Goal: Task Accomplishment & Management: Complete application form

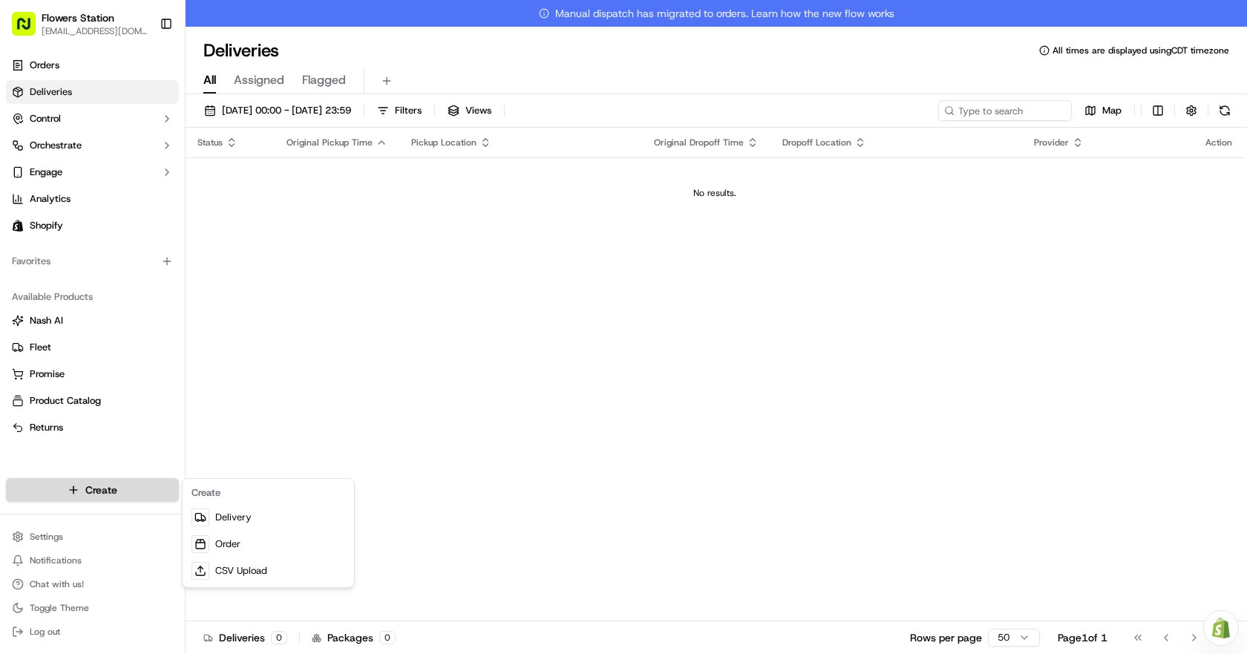
click at [125, 491] on html "Flowers Station [EMAIL_ADDRESS][DOMAIN_NAME] Toggle Sidebar Orders Deliveries C…" at bounding box center [623, 327] width 1247 height 654
click at [224, 517] on link "Delivery" at bounding box center [269, 517] width 166 height 27
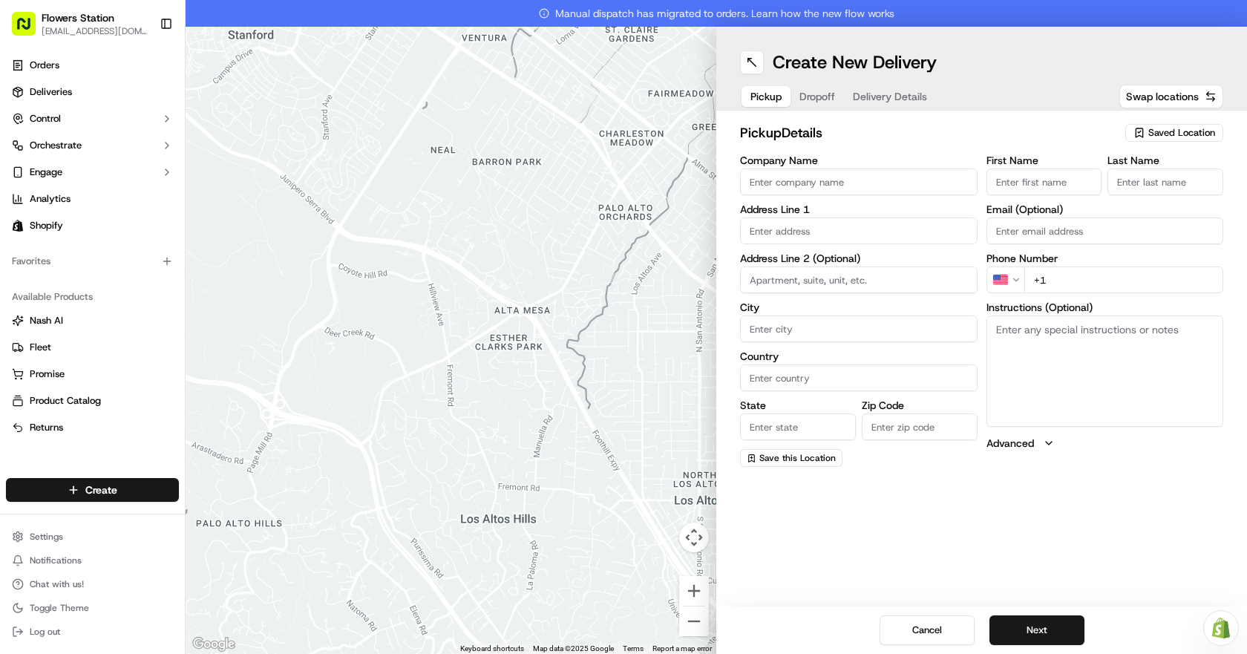
click at [1161, 127] on span "Saved Location" at bounding box center [1181, 132] width 67 height 13
click at [1161, 191] on span "Flowers Station [STREET_ADDRESS]" at bounding box center [1149, 188] width 183 height 13
type input "Flowers Station [STREET_ADDRESS]"
type input "[STREET_ADDRESS]"
type input "[GEOGRAPHIC_DATA]"
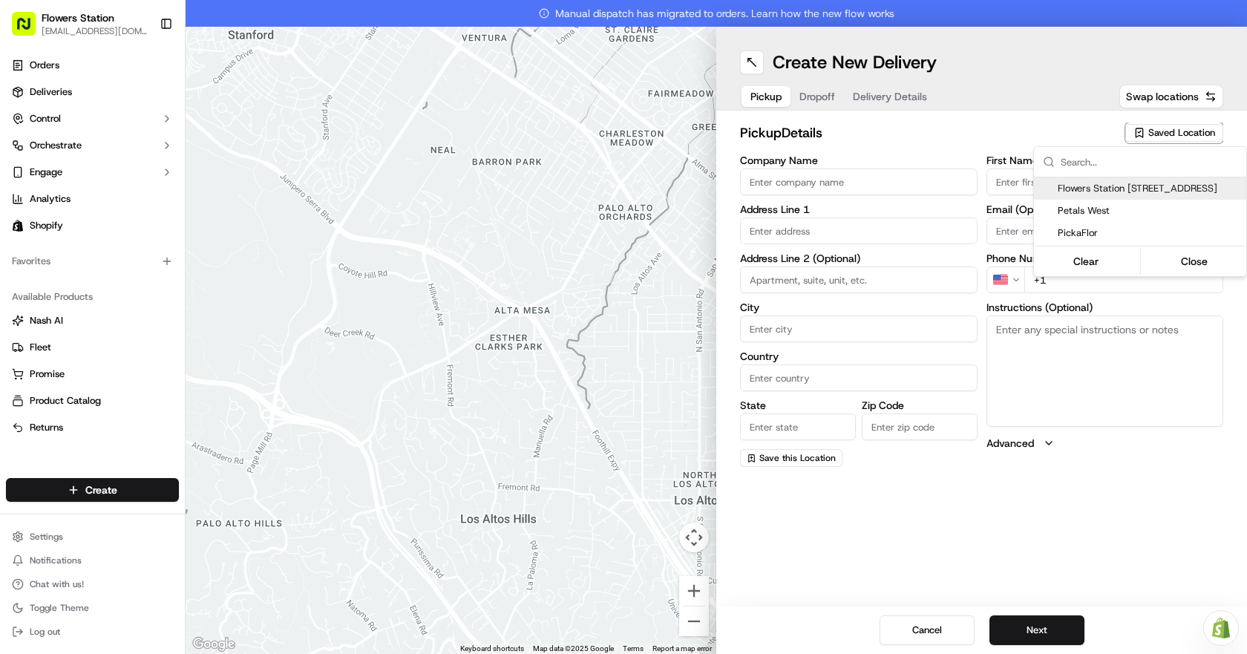
type input "CA"
type input "MB"
type input "R2W 3T5"
type input "[PHONE_NUMBER]"
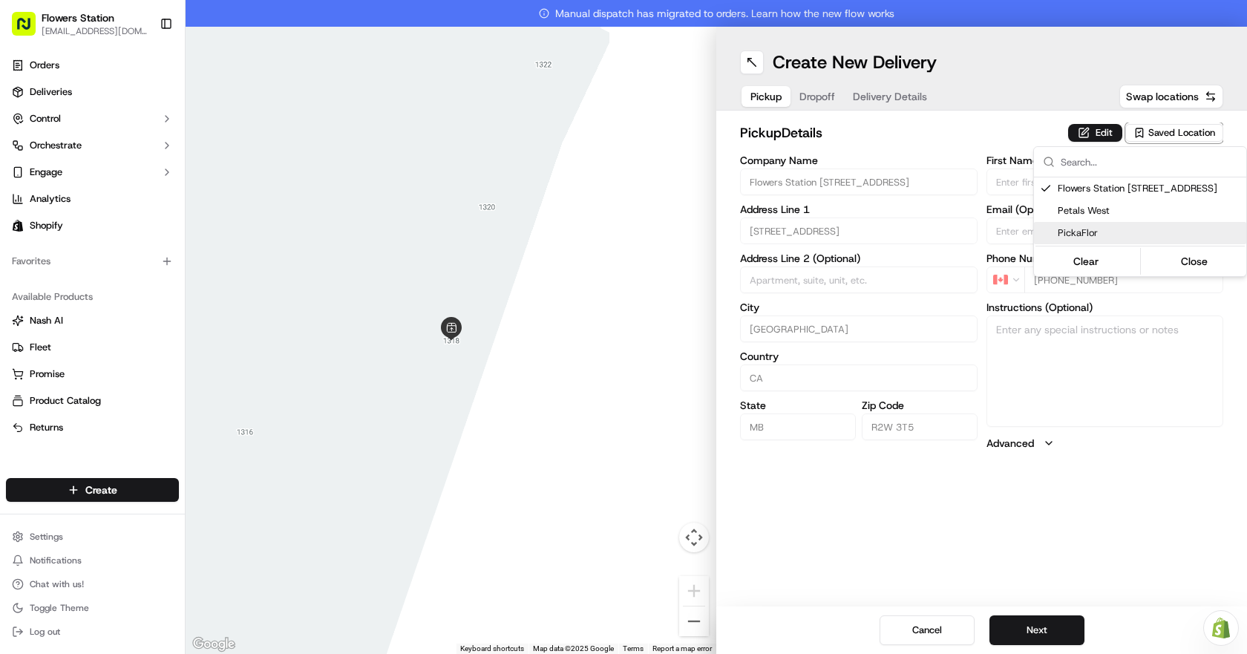
click at [1052, 636] on html "Flowers Station [EMAIL_ADDRESS][DOMAIN_NAME] Toggle Sidebar Orders Deliveries C…" at bounding box center [623, 327] width 1247 height 654
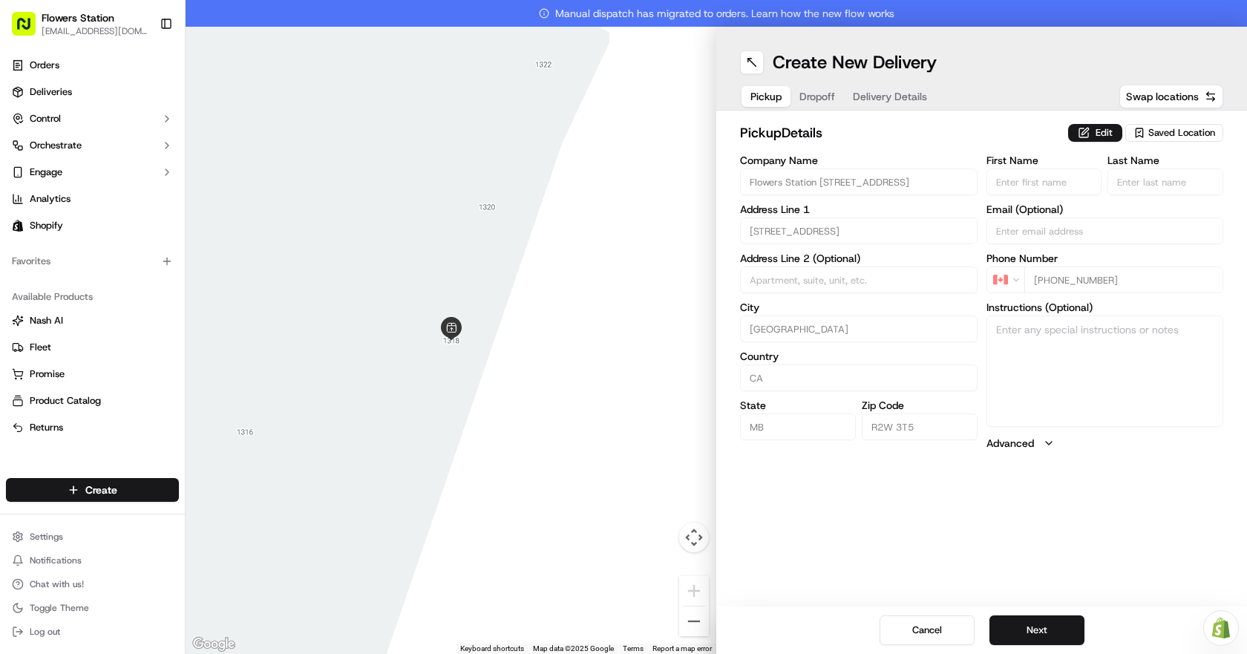
click at [1052, 636] on button "Next" at bounding box center [1036, 630] width 95 height 30
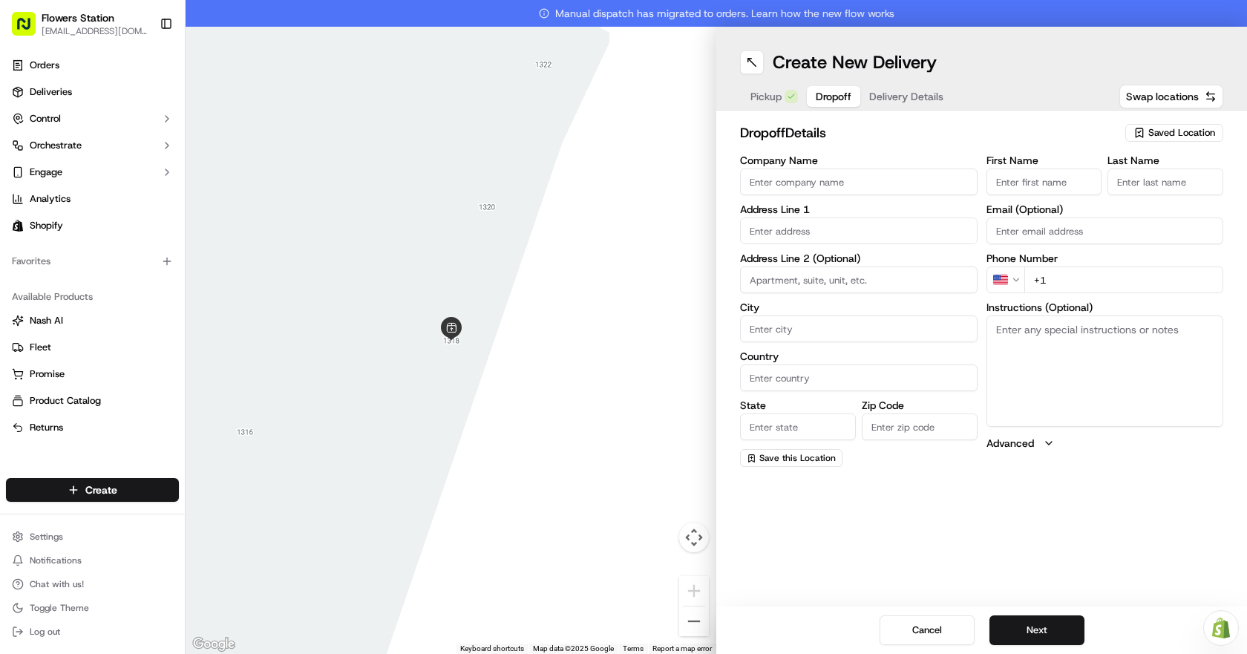
click at [1027, 183] on input "First Name" at bounding box center [1045, 182] width 116 height 27
type input "Charlotte"
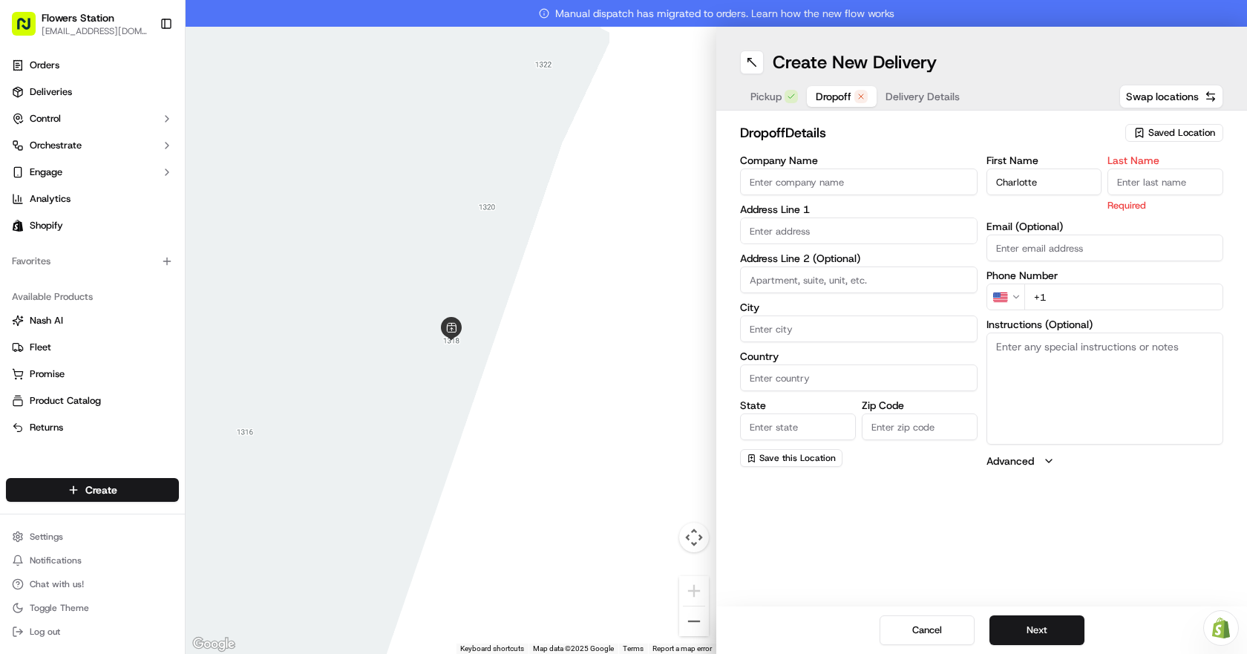
click at [1146, 182] on input "Last Name" at bounding box center [1166, 182] width 116 height 27
type input "."
click at [1082, 306] on div "First Name [PERSON_NAME] Last Name . Required Email (Optional) Phone Number US …" at bounding box center [1106, 311] width 238 height 313
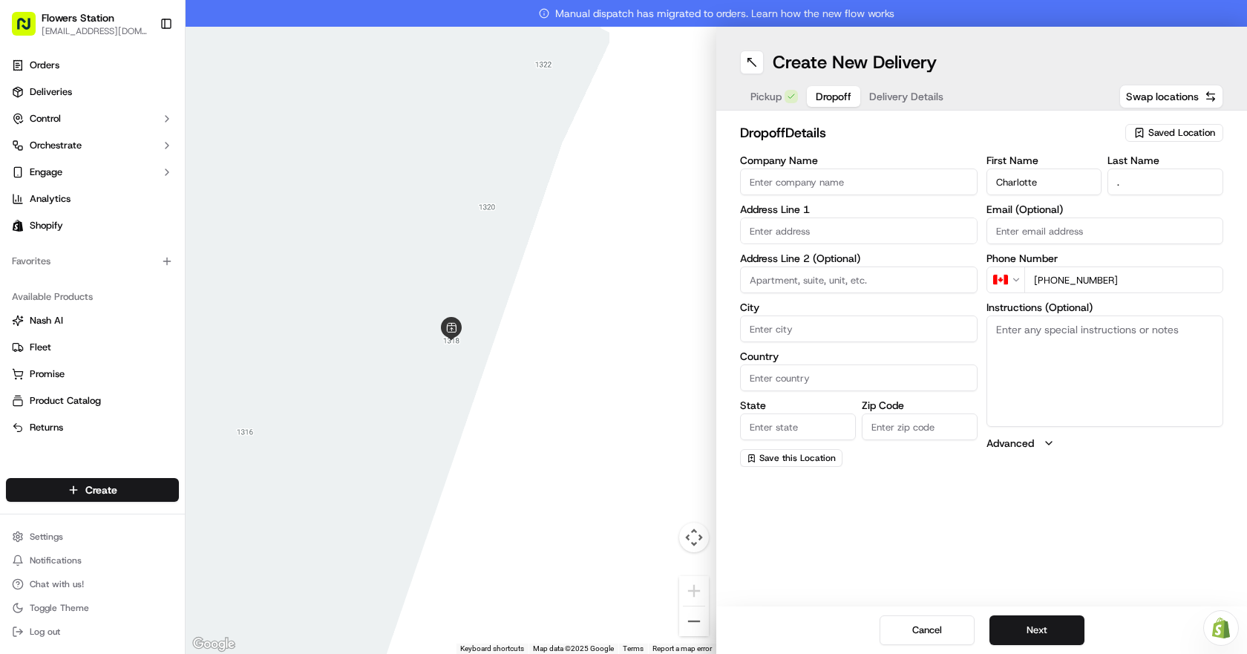
type input "[PHONE_NUMBER]"
click at [852, 235] on input "text" at bounding box center [859, 230] width 238 height 27
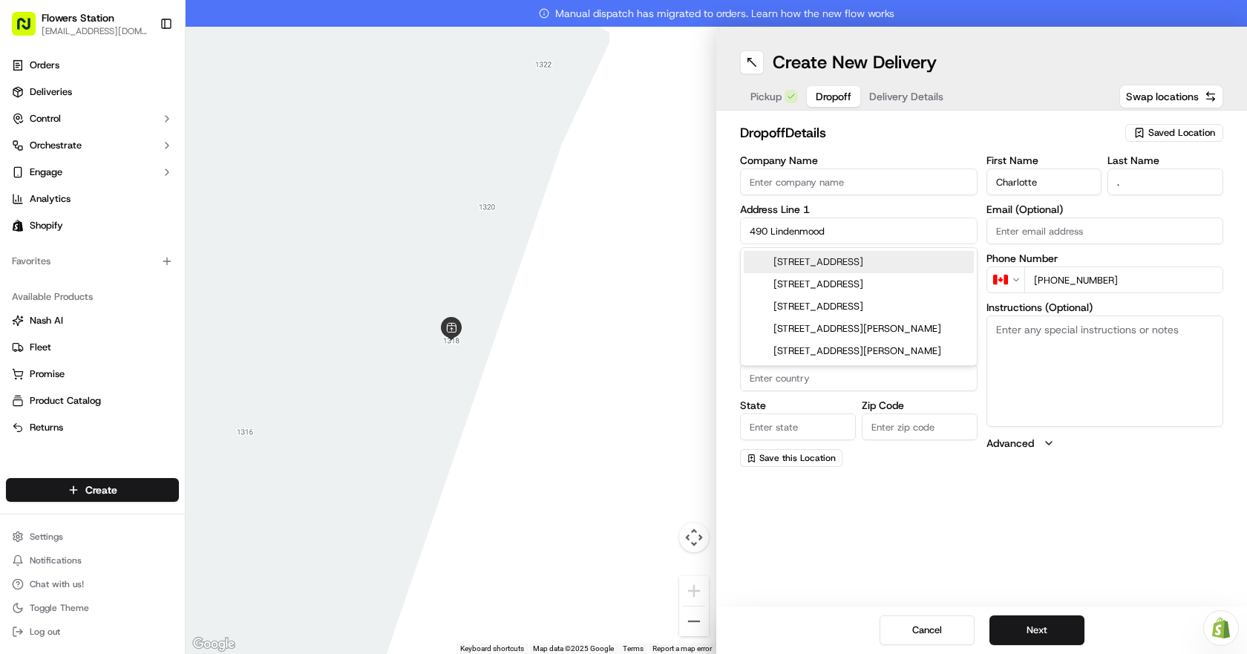
click at [860, 266] on div "[STREET_ADDRESS]" at bounding box center [859, 262] width 230 height 22
type input "[STREET_ADDRESS]"
type input "[GEOGRAPHIC_DATA]"
type input "MB"
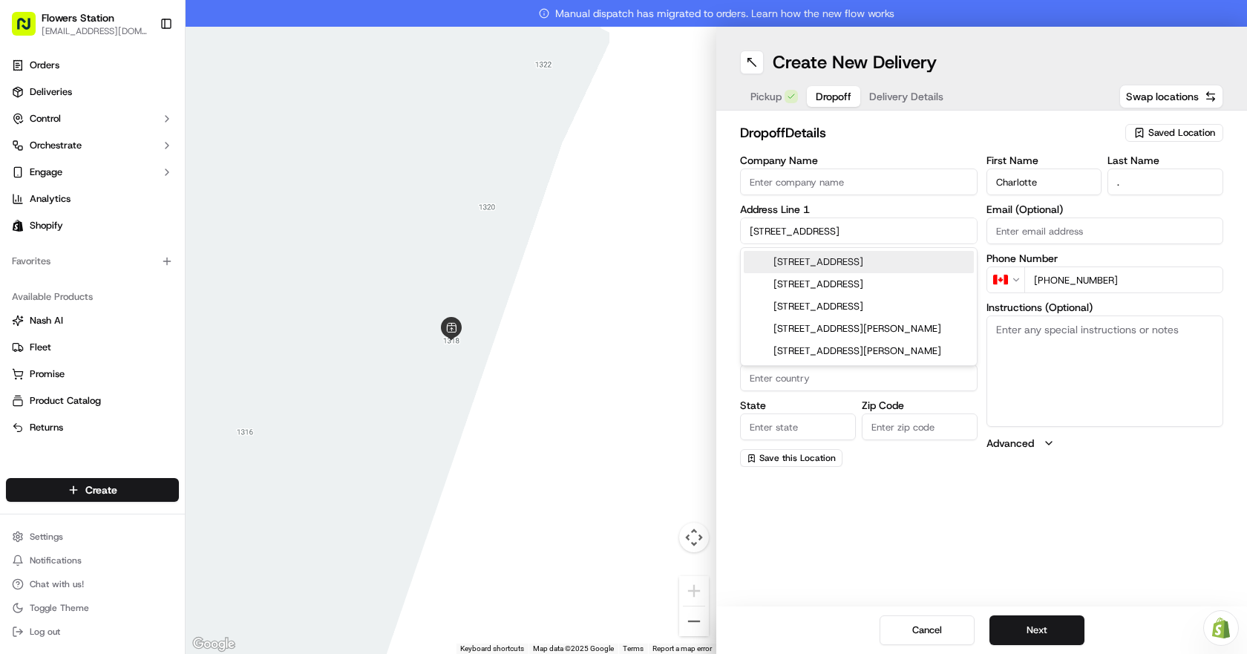
type input "R3P 2H1"
type input "[STREET_ADDRESS]"
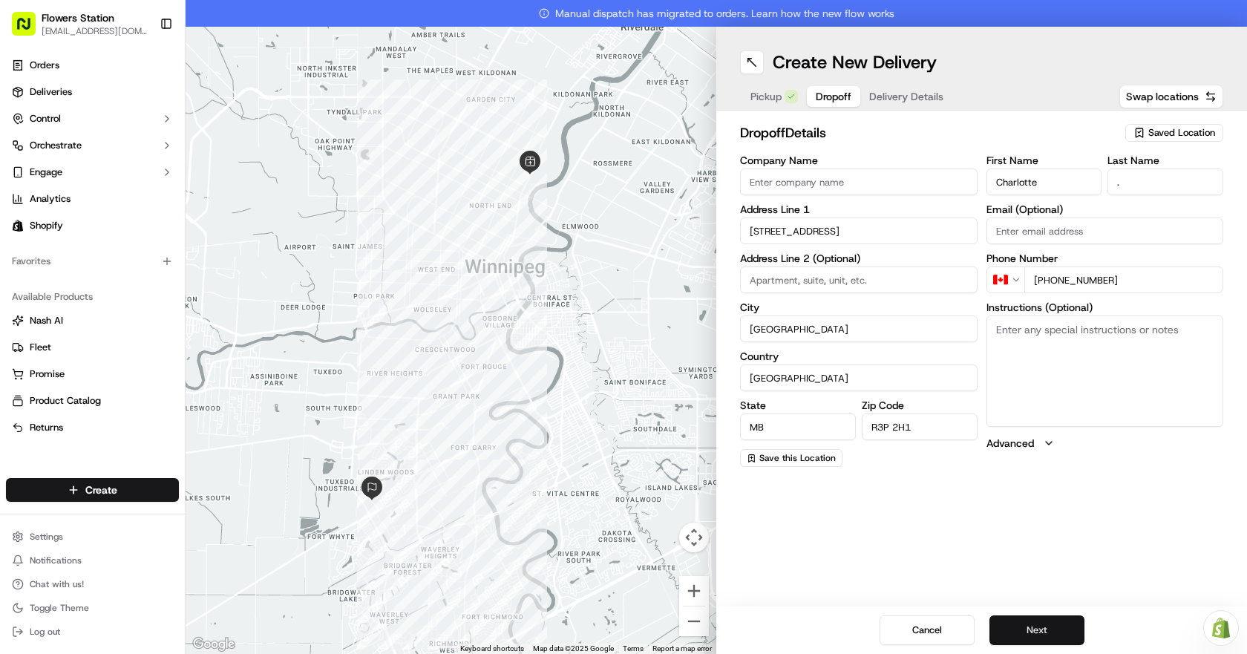
click at [1056, 629] on button "Next" at bounding box center [1036, 630] width 95 height 30
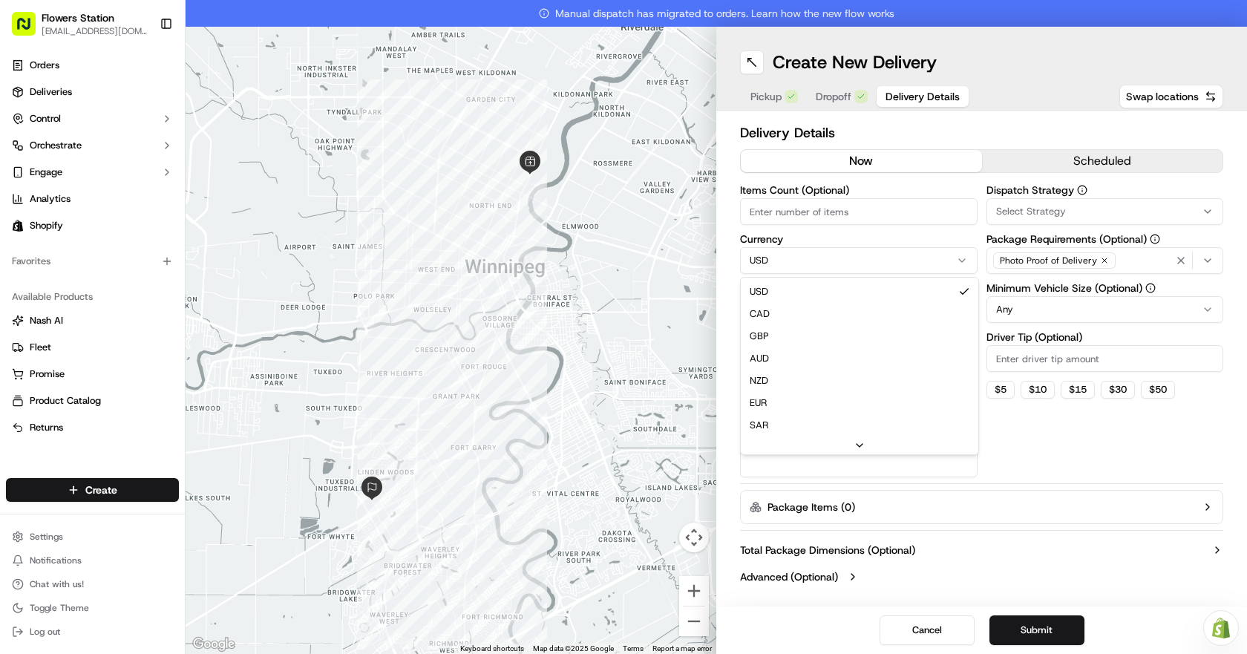
click at [904, 264] on html "Flowers Station [EMAIL_ADDRESS][DOMAIN_NAME] Toggle Sidebar Orders Deliveries C…" at bounding box center [623, 327] width 1247 height 654
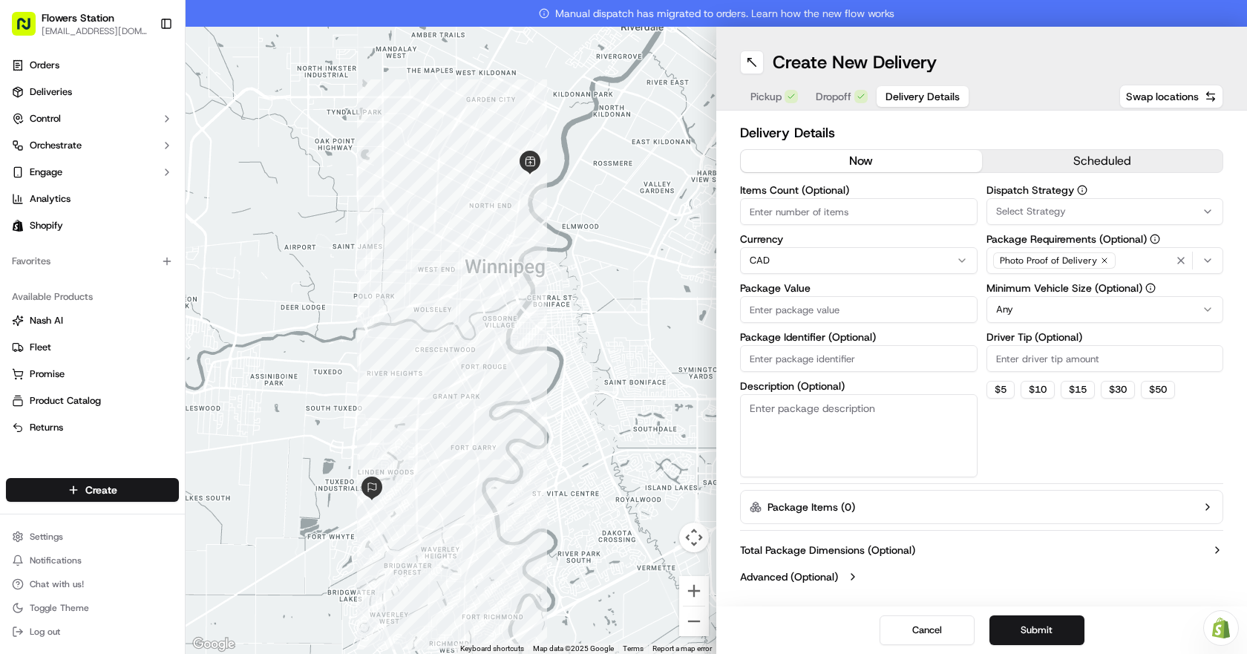
click at [890, 306] on input "Package Value" at bounding box center [859, 309] width 238 height 27
type input "150"
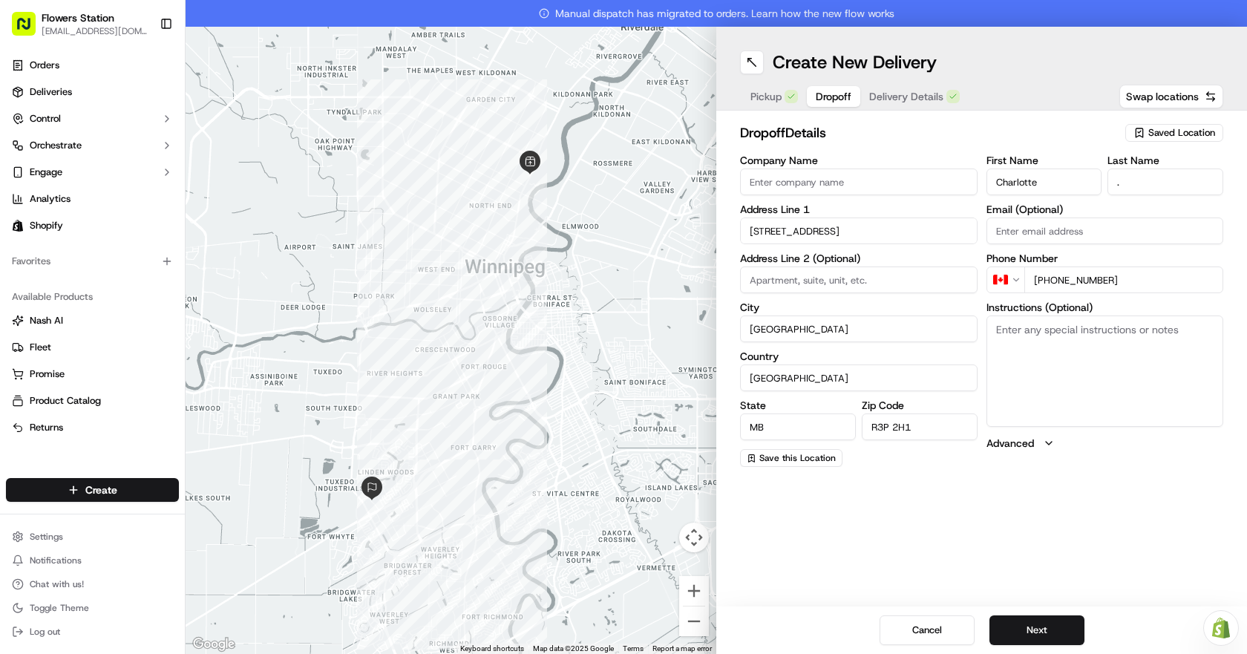
click at [857, 102] on button "Dropoff" at bounding box center [833, 96] width 53 height 21
click at [818, 256] on label "Address Line 2 (Optional)" at bounding box center [859, 258] width 238 height 10
click at [816, 275] on input at bounding box center [859, 279] width 238 height 27
type input "322"
click at [1074, 635] on button "Next" at bounding box center [1036, 630] width 95 height 30
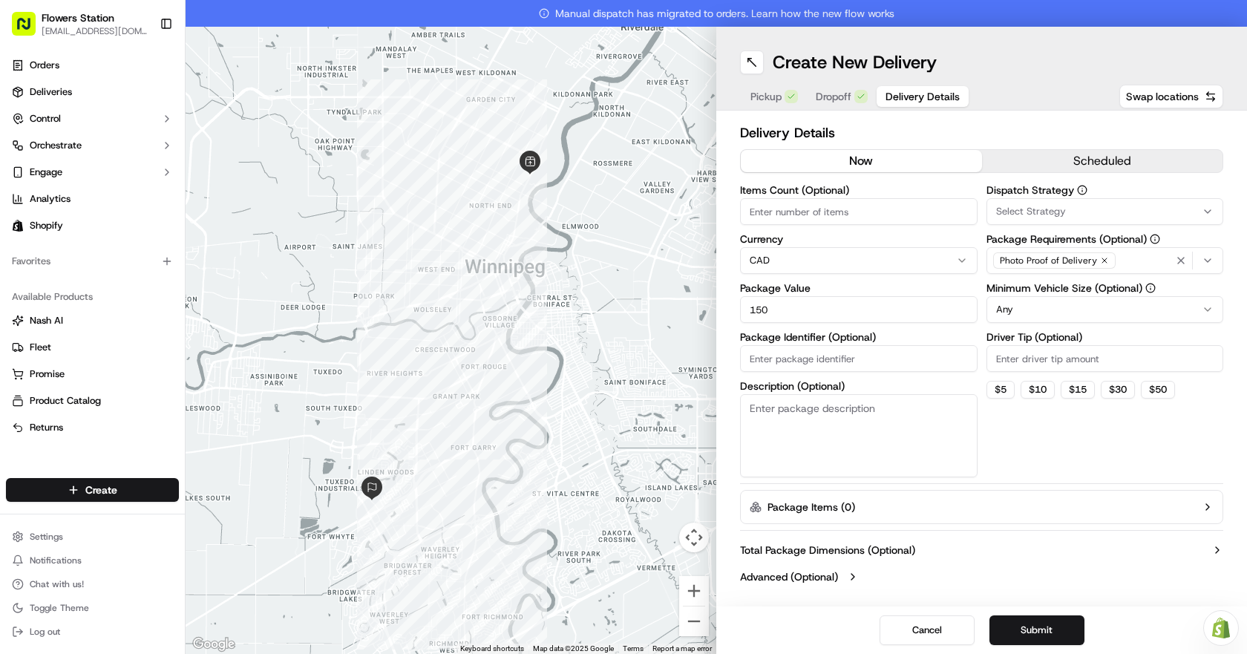
click at [1132, 267] on div "Photo Proof of Delivery" at bounding box center [1105, 260] width 230 height 22
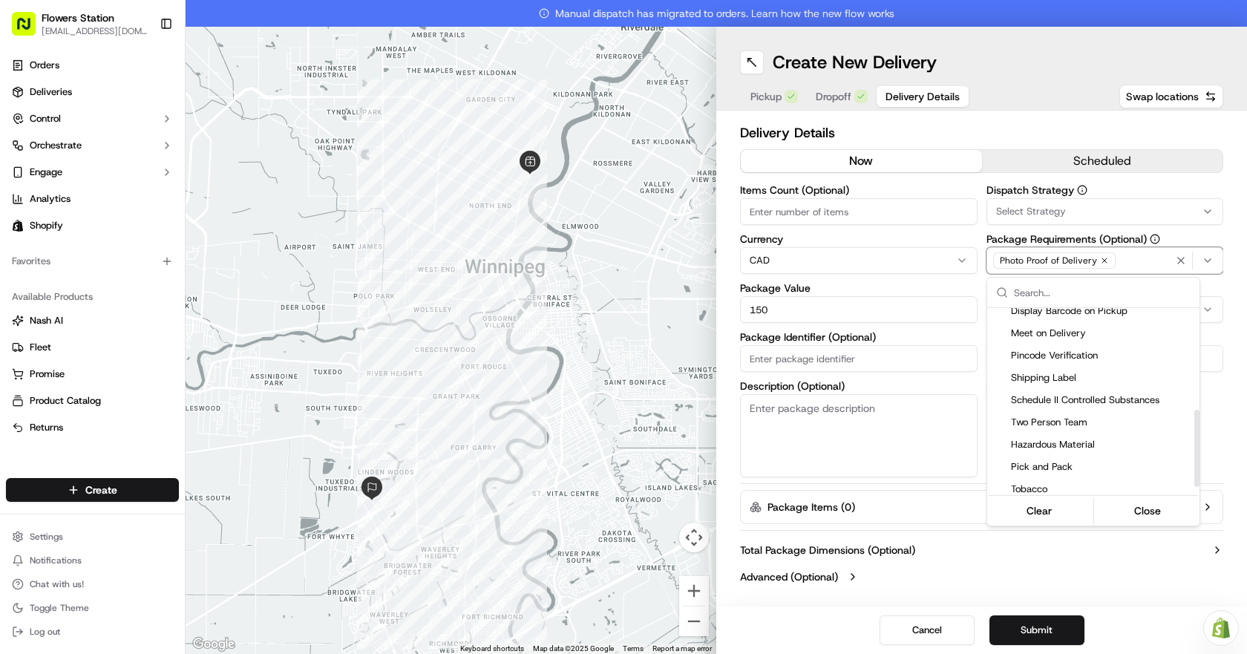
scroll to position [260, 0]
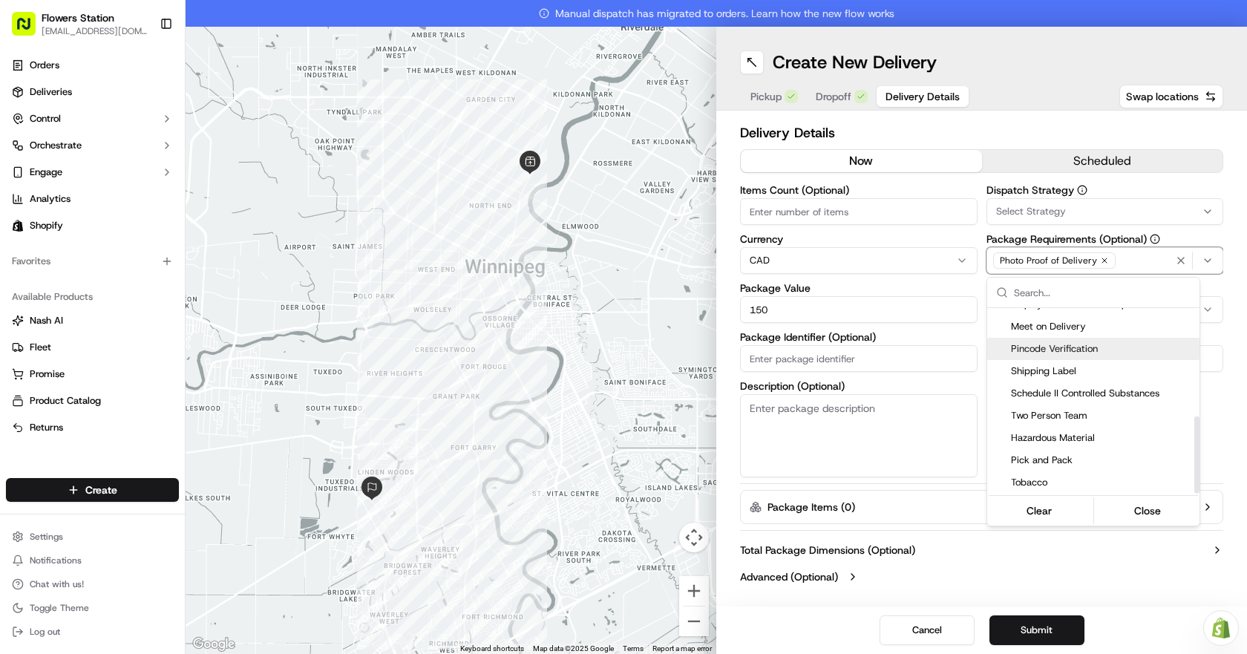
click at [1086, 347] on span "Pincode Verification" at bounding box center [1102, 348] width 183 height 13
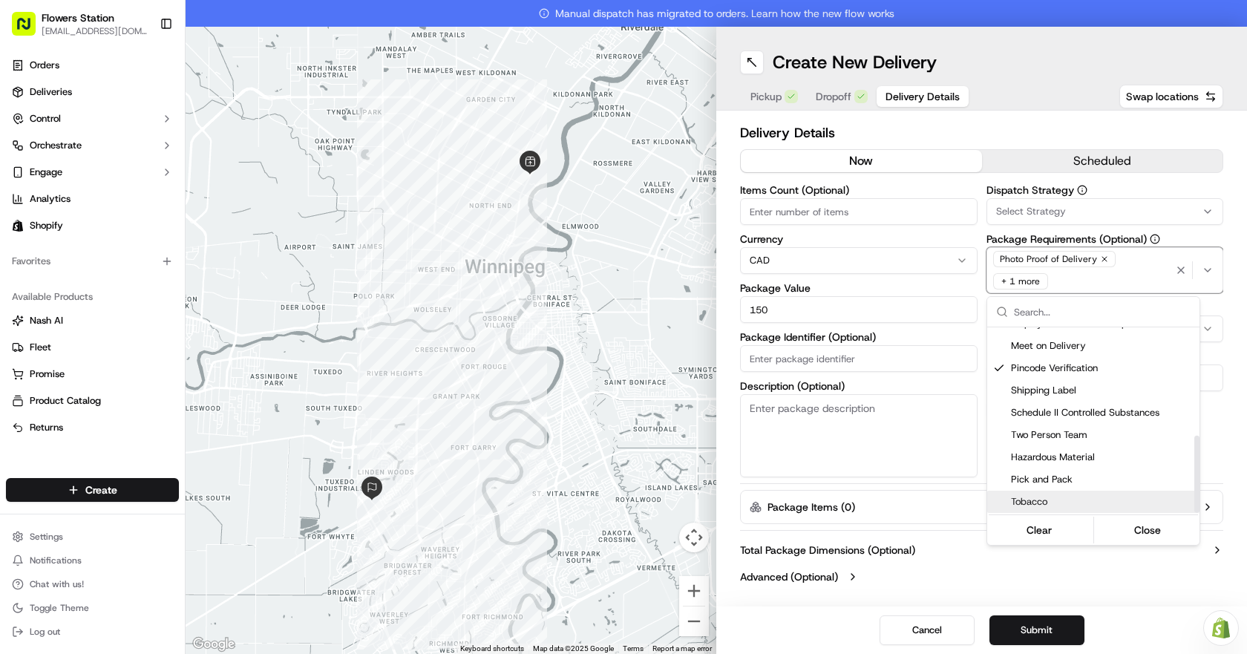
click at [1133, 585] on html "Flowers Station [EMAIL_ADDRESS][DOMAIN_NAME] Toggle Sidebar Orders Deliveries C…" at bounding box center [623, 327] width 1247 height 654
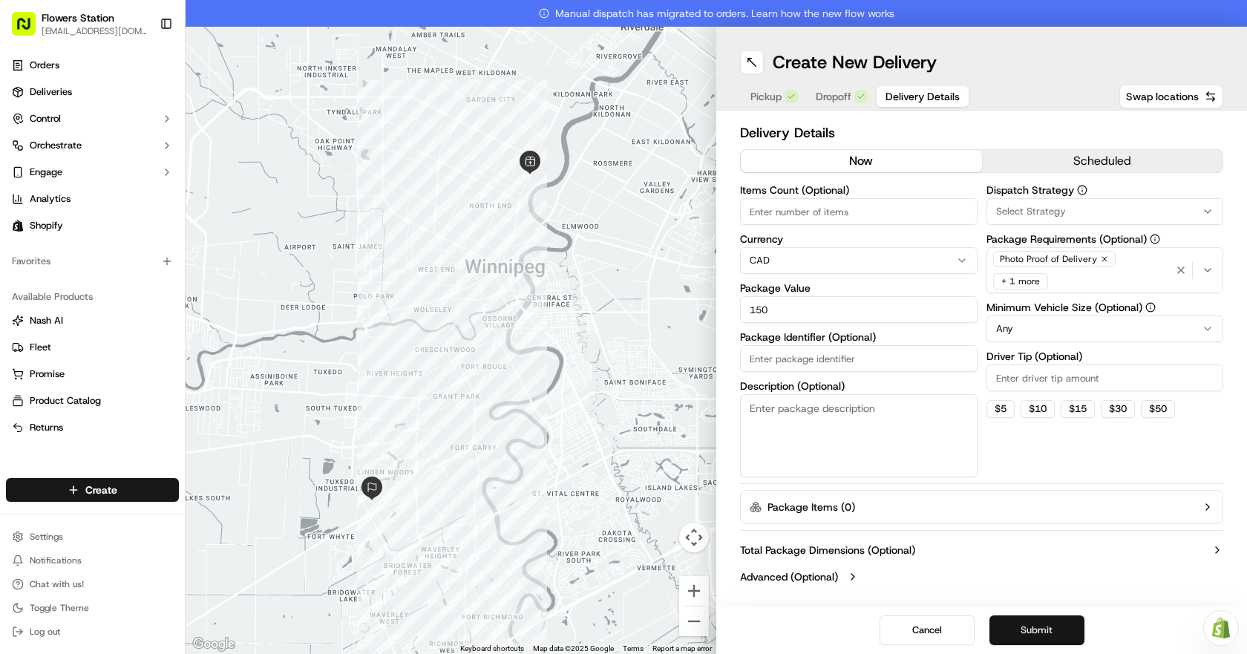
click at [1044, 641] on button "Submit" at bounding box center [1036, 630] width 95 height 30
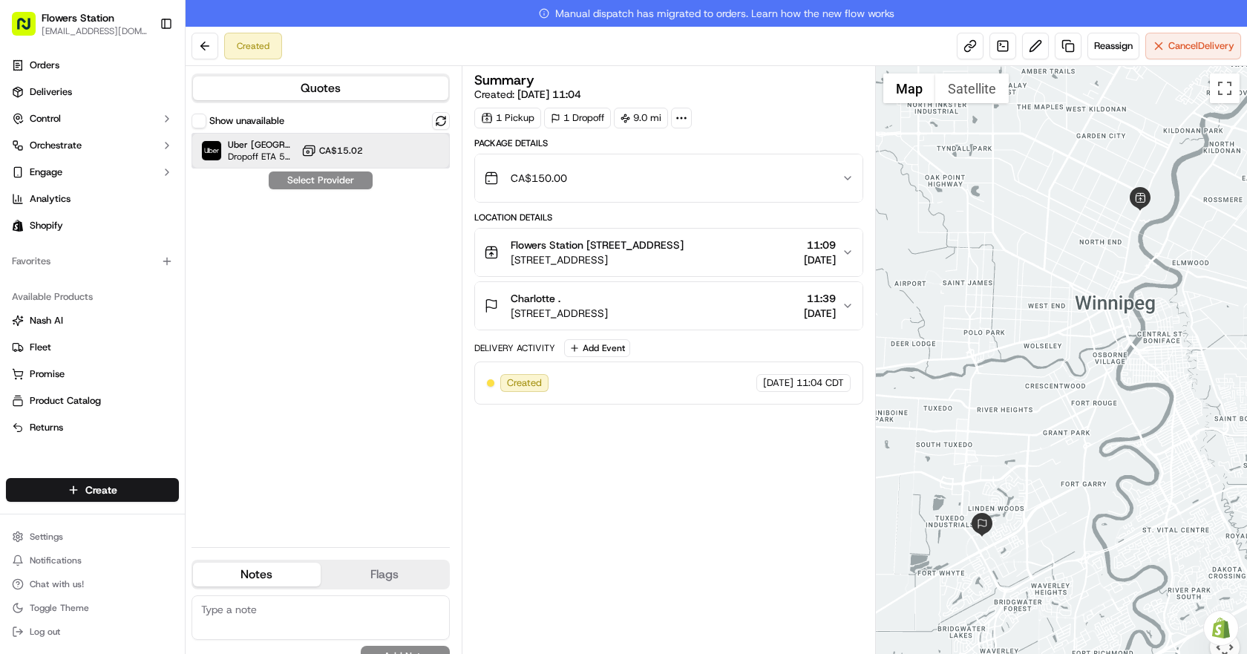
click at [377, 154] on div "Uber Canada Dropoff ETA 54 minutes CA$15.02" at bounding box center [321, 151] width 258 height 36
click at [363, 180] on button "Assign Provider" at bounding box center [320, 180] width 105 height 18
